Goal: Information Seeking & Learning: Learn about a topic

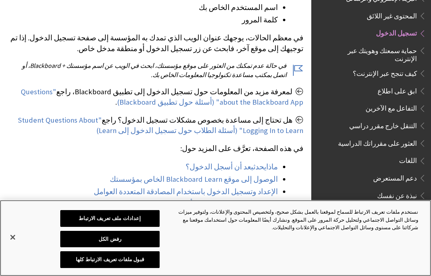
click at [146, 260] on button "قبول ملفات تعريف الارتباط كلها" at bounding box center [109, 259] width 99 height 17
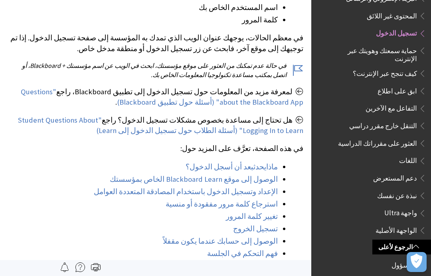
click at [257, 183] on link "الوصول إلى موقع Blackboard Learn الخاص بمؤسستك" at bounding box center [194, 180] width 168 height 10
click at [260, 195] on link "الإعداد وتسجيل الدخول باستخدام المصادقة المتعددة العوامل" at bounding box center [186, 192] width 184 height 10
click at [274, 219] on link "تغيير كلمة المرور" at bounding box center [252, 217] width 52 height 10
click at [268, 207] on link "استرجاع كلمة مرور مفقودة أو منسية" at bounding box center [222, 204] width 112 height 10
click at [262, 242] on link "الوصول إلى حسابك عندما يكون مقفلاً" at bounding box center [220, 242] width 115 height 10
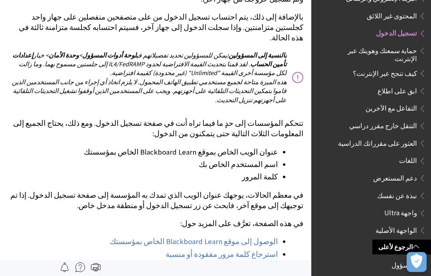
scroll to position [1662, 0]
click at [261, 237] on link "الوصول إلى موقع Blackboard Learn الخاص بمؤسستك" at bounding box center [194, 242] width 168 height 10
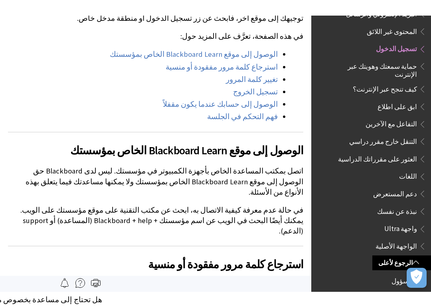
scroll to position [2134, 0]
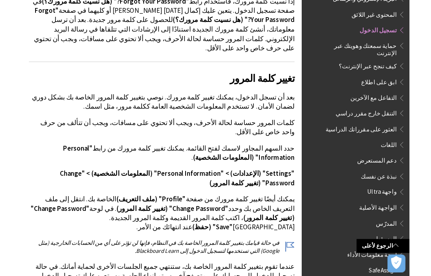
scroll to position [2165, 0]
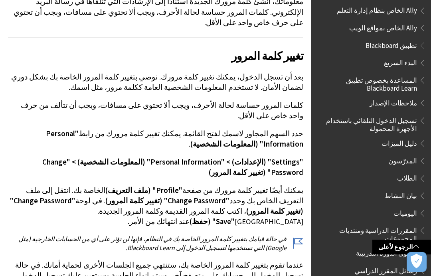
scroll to position [0, 0]
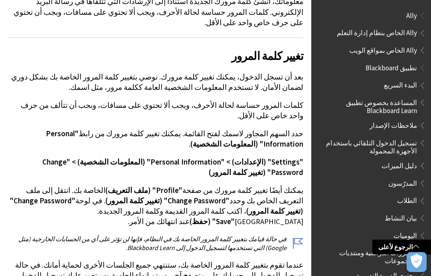
click at [370, 106] on span "المساعدة بخصوص تطبيق Blackboard Learn" at bounding box center [369, 105] width 96 height 19
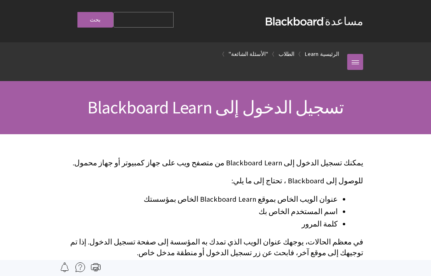
scroll to position [632, 0]
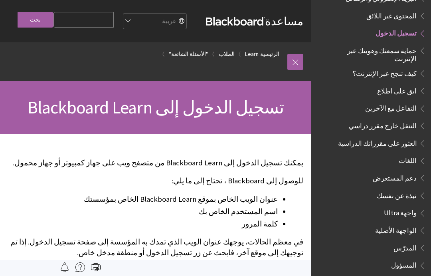
click at [269, 57] on link "الرئيسية" at bounding box center [269, 54] width 19 height 10
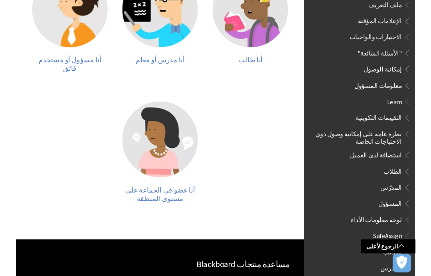
scroll to position [278, 0]
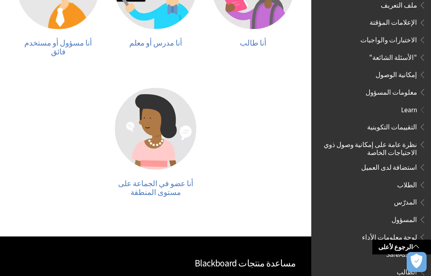
click at [170, 181] on span "أنا عضو في الجماعة على مستوى المنطقة" at bounding box center [155, 188] width 75 height 18
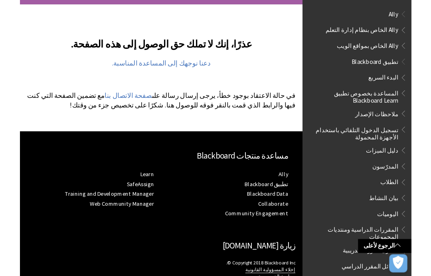
scroll to position [157, 0]
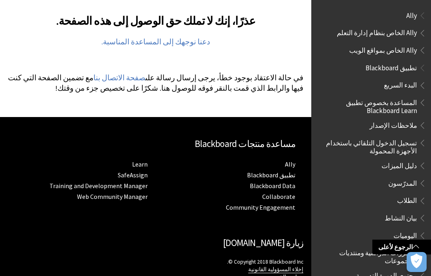
click at [284, 174] on link "تطبيق Blackboard" at bounding box center [271, 175] width 48 height 8
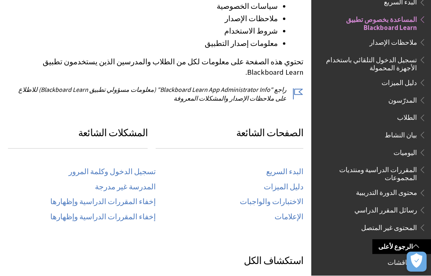
scroll to position [330, 0]
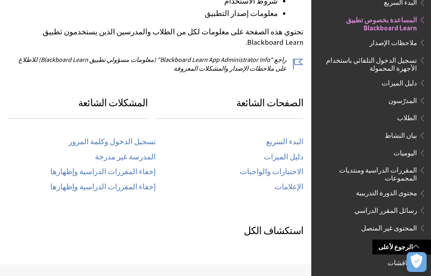
click at [143, 137] on link "تسجيل الدخول وكلمة المرور" at bounding box center [112, 141] width 87 height 9
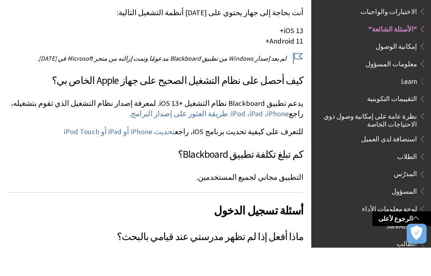
scroll to position [214, 0]
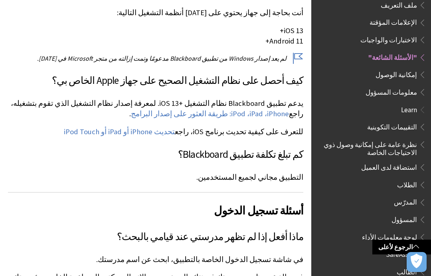
click at [272, 118] on link "iPhone، ‏iPad، ‏iPod: طريقة العثور على إصدار البرامج" at bounding box center [210, 114] width 158 height 10
click at [283, 182] on p "التطبيق مجاني لجميع المستخدمين." at bounding box center [156, 177] width 296 height 10
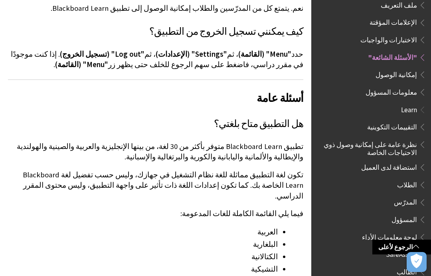
scroll to position [649, 0]
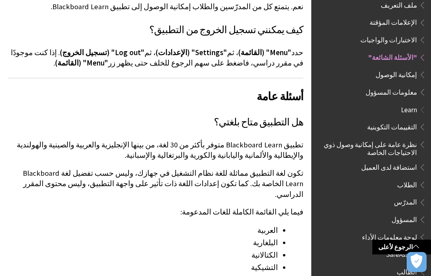
click at [406, 68] on span "إمكانية الوصول" at bounding box center [397, 73] width 42 height 11
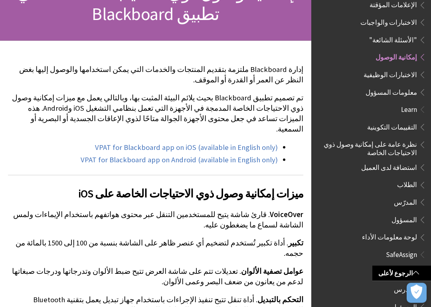
scroll to position [115, 0]
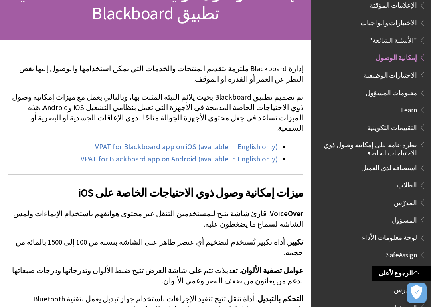
click at [210, 142] on link "VPAT for Blackboard app on iOS (available in English only)" at bounding box center [186, 147] width 183 height 10
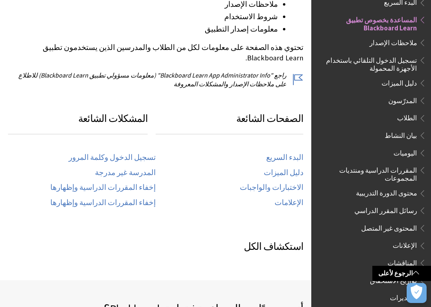
scroll to position [314, 0]
click at [290, 183] on link "الاختبارات والواجبات" at bounding box center [272, 187] width 64 height 9
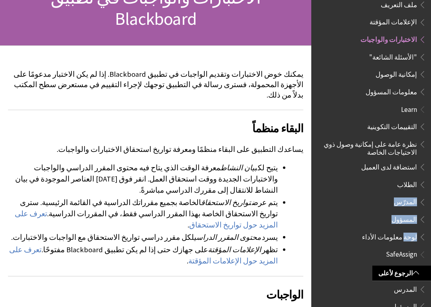
scroll to position [110, 0]
click at [118, 209] on link "تعرف على المزيد حول تواريخ الاستحقاق" at bounding box center [146, 219] width 263 height 21
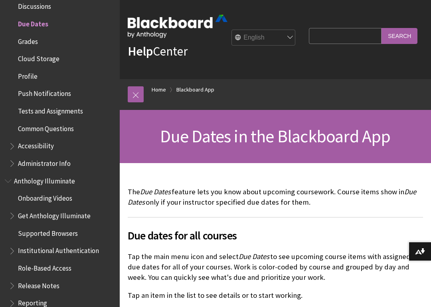
scroll to position [340, 0]
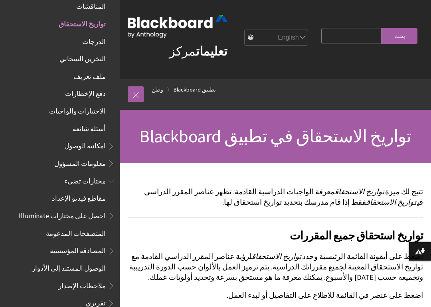
click at [202, 91] on link "تطبيق Blackboard" at bounding box center [195, 90] width 42 height 10
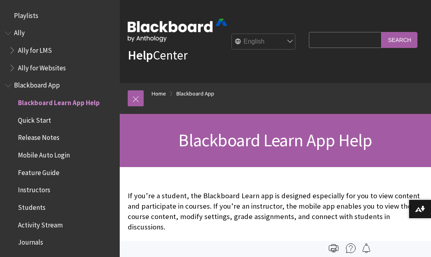
scroll to position [83, 0]
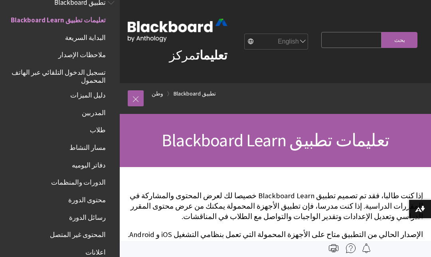
click at [370, 45] on input "استعلام البحث" at bounding box center [352, 40] width 60 height 16
click at [204, 41] on img at bounding box center [178, 30] width 100 height 23
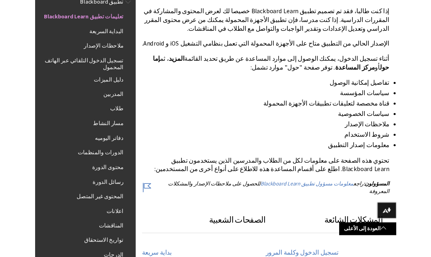
scroll to position [183, 0]
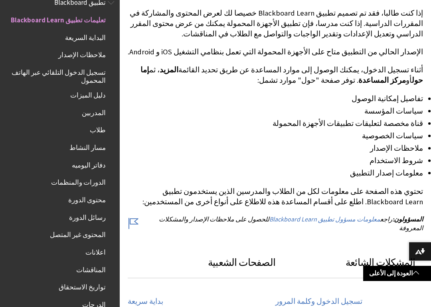
click at [97, 165] on span "دفاتر اليوميه" at bounding box center [89, 163] width 34 height 11
click at [107, 123] on span "مخطط الكتاب لتعليمات تطبيق Blackboard" at bounding box center [110, 128] width 8 height 10
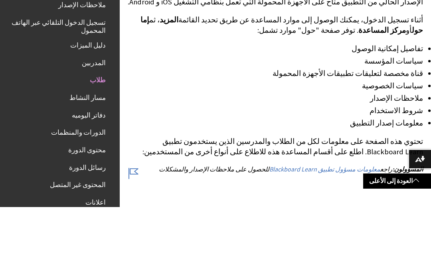
click at [97, 147] on span "مسار النشاط" at bounding box center [88, 146] width 36 height 11
click at [93, 183] on span "الدورات والمنظمات" at bounding box center [62, 183] width 106 height 14
click at [97, 215] on span "رسائل الدورة" at bounding box center [87, 216] width 37 height 11
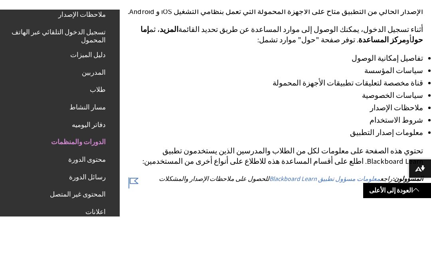
scroll to position [233, 0]
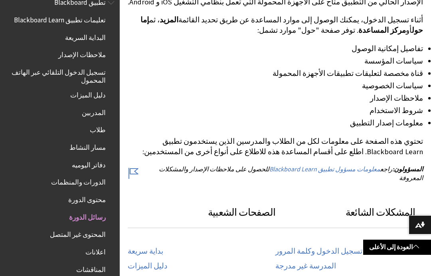
click at [97, 232] on span "المحتوى غير المتصل" at bounding box center [78, 233] width 56 height 11
click at [87, 178] on span "الدورات والمنظمات" at bounding box center [78, 181] width 55 height 11
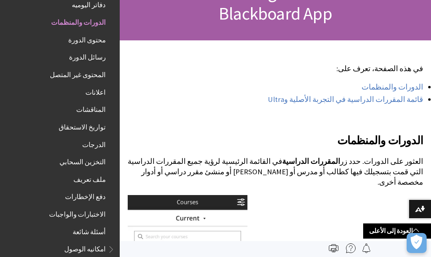
scroll to position [145, 0]
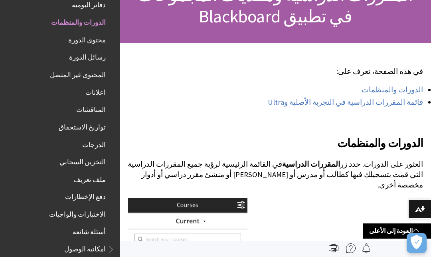
click at [411, 103] on link "قائمة المقررات الدراسية في التجربة الأصلية وUltra" at bounding box center [345, 102] width 155 height 10
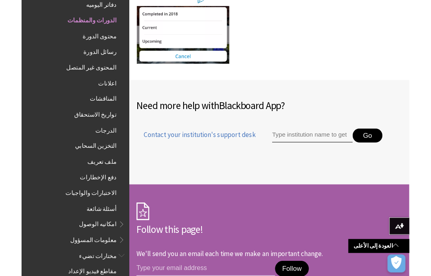
scroll to position [1531, 0]
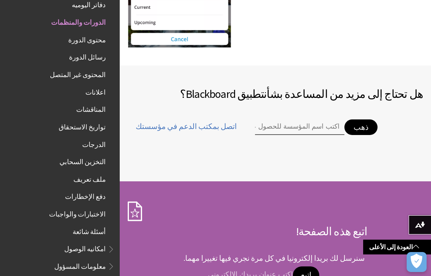
click at [276, 119] on input "اكتب اسم المؤسسة للحصول على الدعم" at bounding box center [299, 127] width 89 height 16
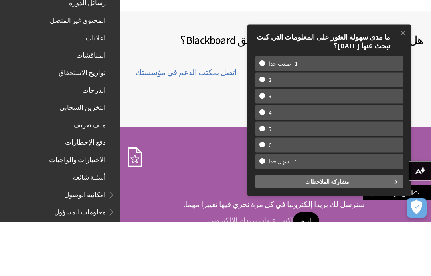
type input "بلاك بورد [PERSON_NAME]"
click at [385, 114] on w-span "1 - صعب جدا" at bounding box center [330, 117] width 140 height 7
click at [265, 114] on input "1 - صعب جدا" at bounding box center [262, 116] width 5 height 5
radio input "true"
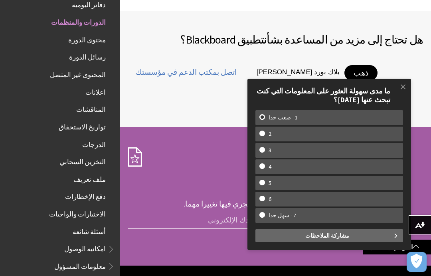
click at [203, 177] on div "اتبع هذه الصفحة! سنرسل لك بريدا إلكترونيا في كل مرة نجري فيها تغييرا مهما." at bounding box center [248, 189] width 240 height 40
click at [255, 65] on input "بلاك بورد [PERSON_NAME]" at bounding box center [299, 73] width 89 height 16
type input "بلاك بورد [PERSON_NAME] عن بعد 2026"
click at [345, 66] on button "ذهب" at bounding box center [361, 74] width 33 height 16
